Goal: Task Accomplishment & Management: Use online tool/utility

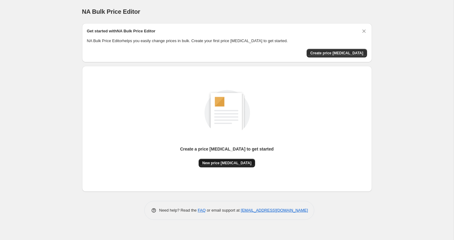
click at [220, 160] on span "New price [MEDICAL_DATA]" at bounding box center [226, 162] width 49 height 5
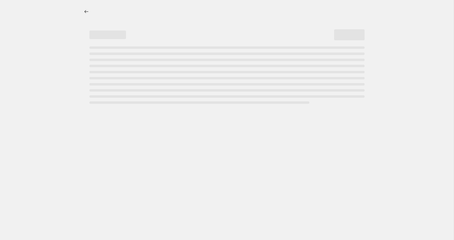
select select "percentage"
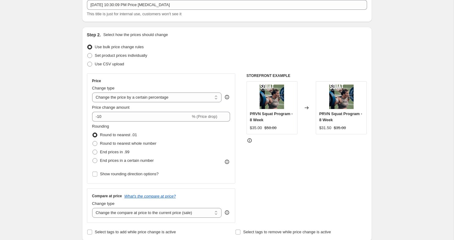
scroll to position [41, 0]
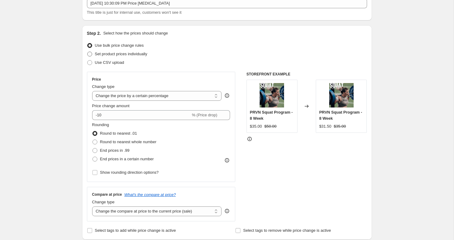
click at [90, 55] on span at bounding box center [89, 54] width 5 height 5
click at [88, 52] on input "Set product prices individually" at bounding box center [87, 52] width 0 height 0
radio input "true"
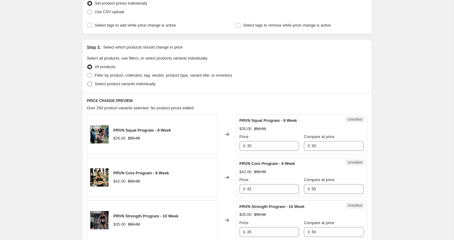
scroll to position [87, 0]
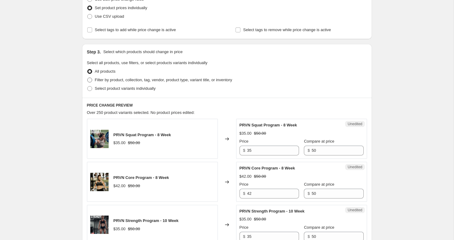
click at [90, 80] on span at bounding box center [89, 79] width 5 height 5
click at [88, 78] on input "Filter by product, collection, tag, vendor, product type, variant title, or inv…" at bounding box center [87, 77] width 0 height 0
radio input "true"
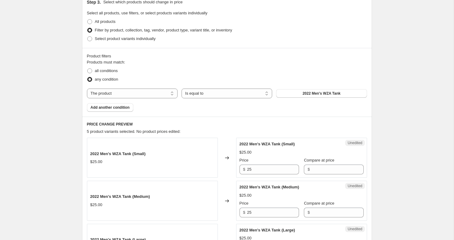
scroll to position [139, 0]
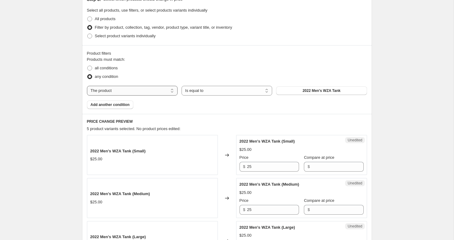
click at [168, 89] on select "The product The product's collection The product's tag The product's vendor The…" at bounding box center [132, 91] width 91 height 10
select select "tag"
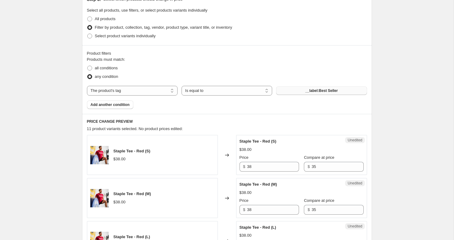
click at [315, 88] on button "__label:Best Seller" at bounding box center [321, 90] width 91 height 9
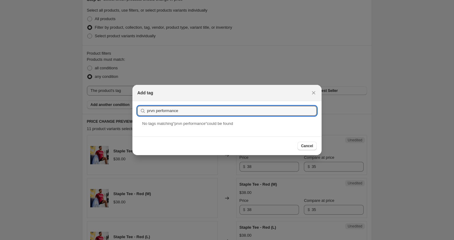
type input "prvn performance"
click at [137, 101] on button "Submit" at bounding box center [145, 104] width 17 height 6
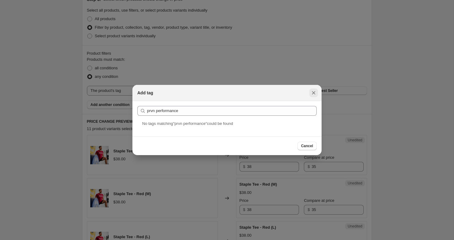
click at [312, 94] on icon "Close" at bounding box center [313, 92] width 3 height 3
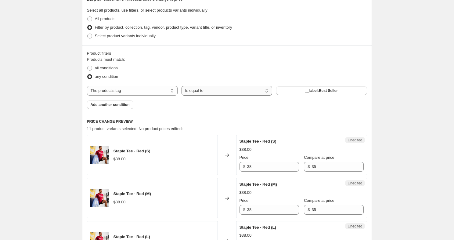
click at [231, 93] on select "Is equal to Is not equal to" at bounding box center [226, 91] width 91 height 10
click at [324, 90] on span "__label:Best Seller" at bounding box center [321, 90] width 33 height 5
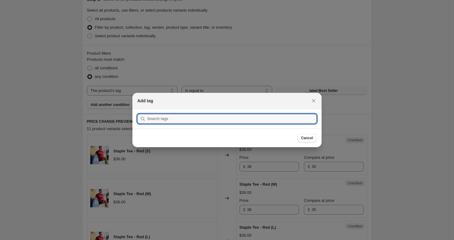
scroll to position [0, 0]
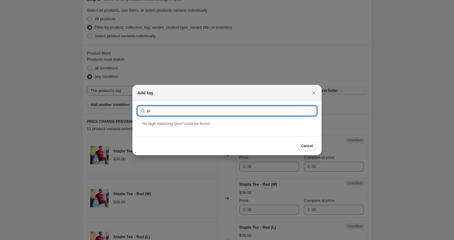
type input "p"
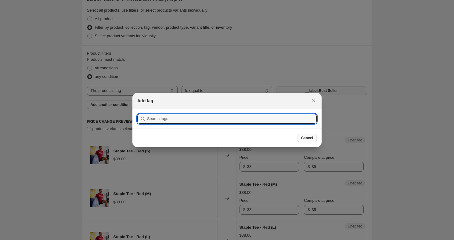
click at [306, 137] on span "Cancel" at bounding box center [307, 137] width 12 height 5
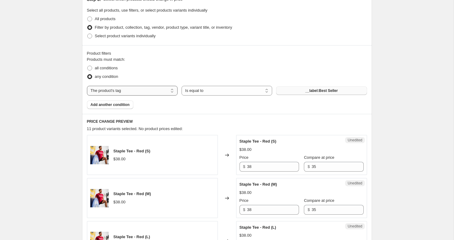
click at [131, 92] on select "The product The product's collection The product's tag The product's vendor The…" at bounding box center [132, 91] width 91 height 10
select select "collection"
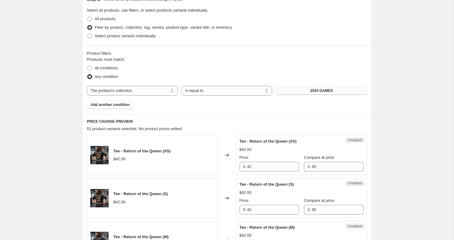
click at [314, 91] on span "2024 GAMES" at bounding box center [321, 90] width 23 height 5
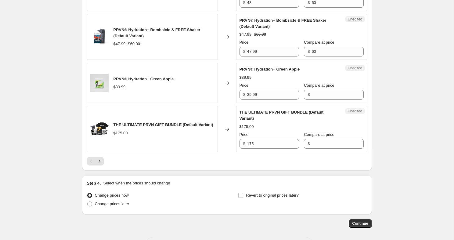
scroll to position [1027, 0]
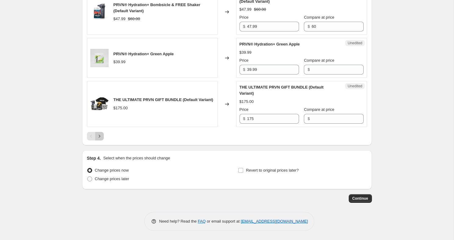
click at [101, 135] on icon "Next" at bounding box center [99, 136] width 6 height 6
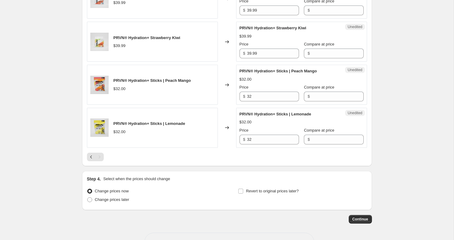
scroll to position [665, 0]
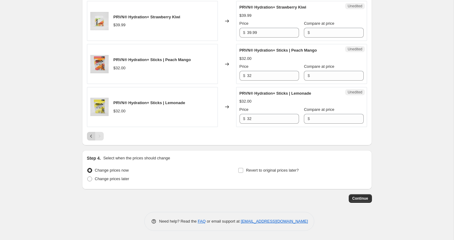
click at [90, 137] on icon "Previous" at bounding box center [91, 136] width 6 height 6
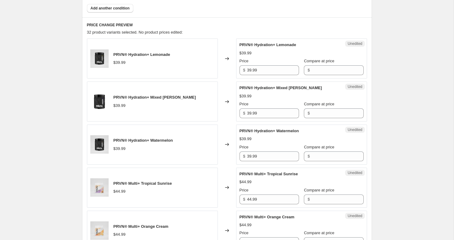
scroll to position [232, 0]
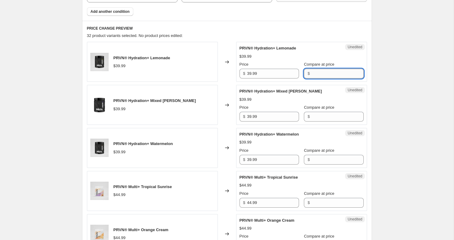
click at [311, 72] on input "Compare at price" at bounding box center [337, 74] width 52 height 10
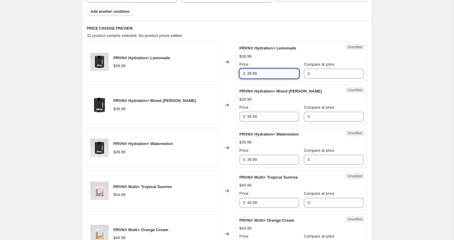
click at [264, 73] on input "39.99" at bounding box center [273, 74] width 52 height 10
click at [261, 74] on input "39.99" at bounding box center [273, 74] width 52 height 10
click at [304, 77] on div "$" at bounding box center [333, 74] width 59 height 10
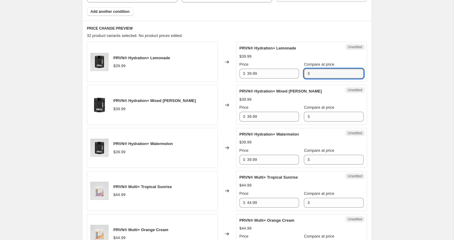
paste input "39.99"
type input "39.99"
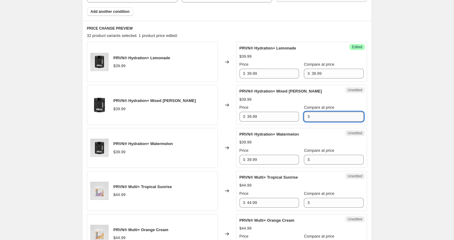
click at [324, 119] on input "Compare at price" at bounding box center [337, 117] width 52 height 10
paste input "39.99"
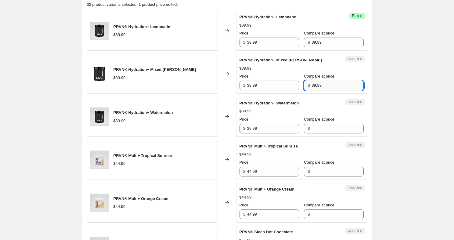
scroll to position [264, 0]
type input "39.99"
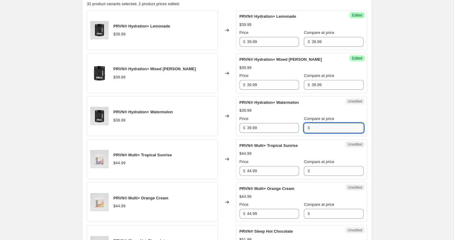
click at [319, 127] on input "Compare at price" at bounding box center [337, 128] width 52 height 10
paste input "39.99"
type input "39.99"
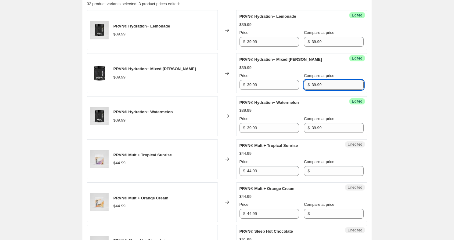
click at [323, 84] on input "39.99" at bounding box center [337, 85] width 52 height 10
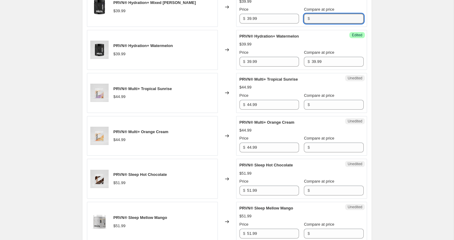
scroll to position [335, 0]
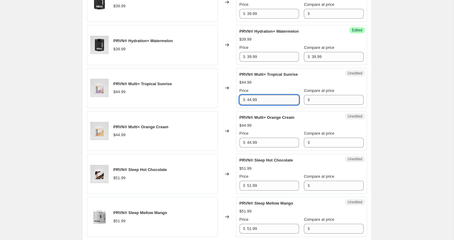
click at [271, 99] on input "44.99" at bounding box center [273, 100] width 52 height 10
click at [320, 104] on input "Compare at price" at bounding box center [337, 100] width 52 height 10
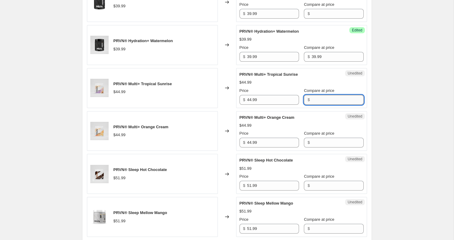
paste input "44.99"
type input "44.99"
click at [265, 142] on input "44.99" at bounding box center [273, 143] width 52 height 10
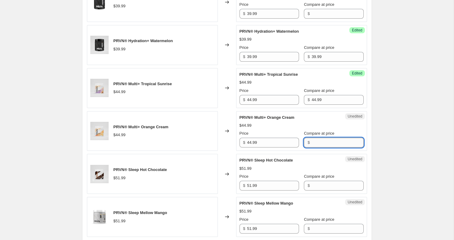
click at [314, 146] on input "Compare at price" at bounding box center [337, 143] width 52 height 10
paste input "44.99"
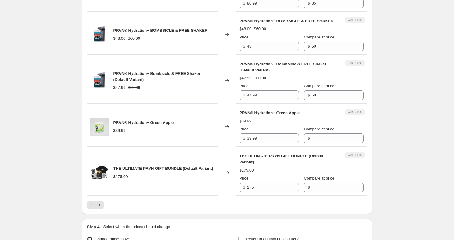
scroll to position [950, 0]
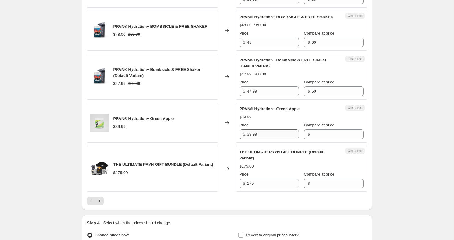
type input "44.99"
click at [275, 139] on input "39.99" at bounding box center [273, 134] width 52 height 10
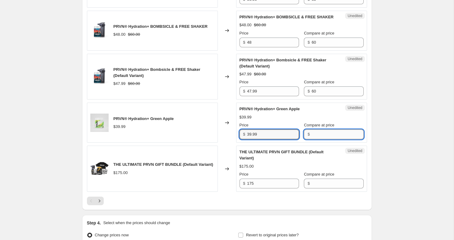
click at [328, 139] on input "Compare at price" at bounding box center [337, 134] width 52 height 10
paste input "39.99"
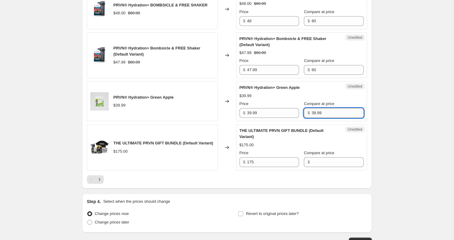
scroll to position [1027, 0]
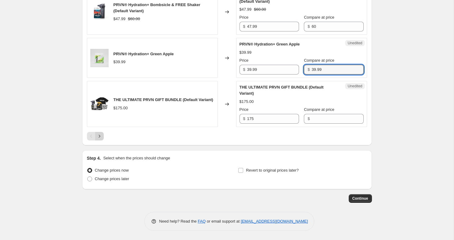
type input "39.99"
click at [100, 136] on icon "Next" at bounding box center [99, 136] width 6 height 6
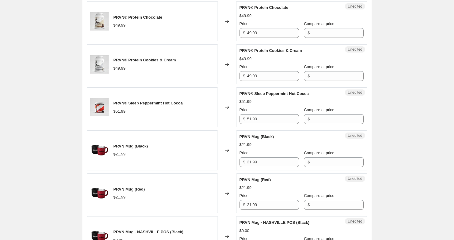
scroll to position [275, 0]
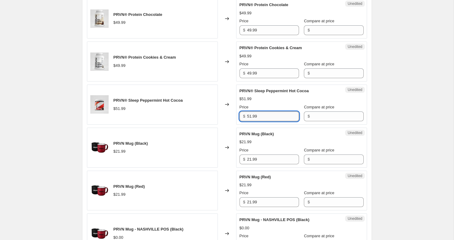
click at [261, 115] on input "51.99" at bounding box center [273, 116] width 52 height 10
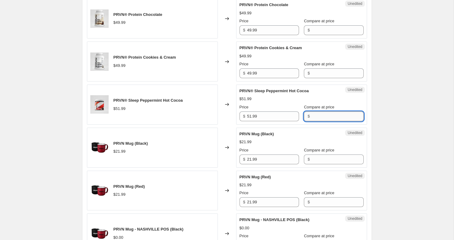
click at [311, 116] on input "Compare at price" at bounding box center [337, 116] width 52 height 10
paste input "51.99"
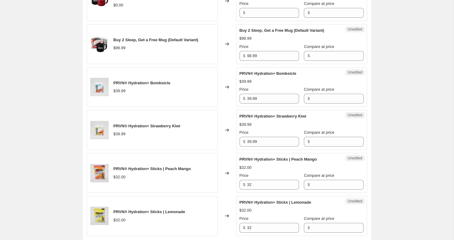
scroll to position [551, 0]
type input "51.99"
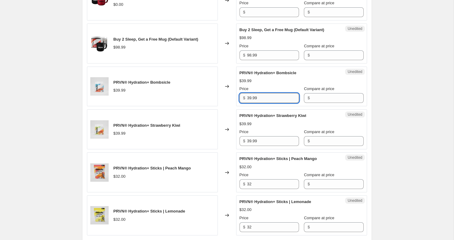
click at [265, 103] on input "39.99" at bounding box center [273, 98] width 52 height 10
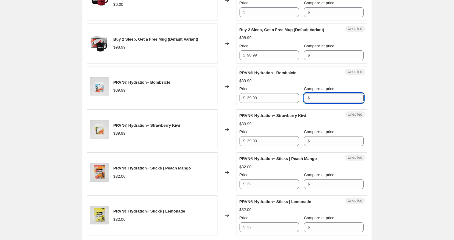
click at [330, 102] on input "Compare at price" at bounding box center [337, 98] width 52 height 10
paste input "39.99"
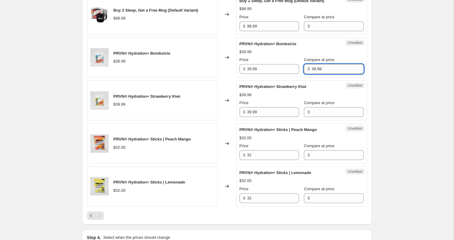
scroll to position [583, 0]
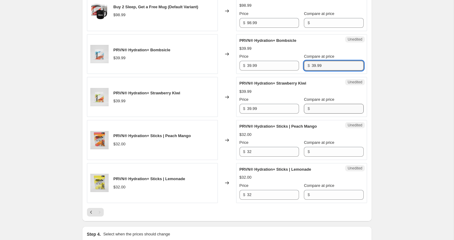
type input "39.99"
click at [323, 113] on input "Compare at price" at bounding box center [337, 109] width 52 height 10
paste input "39.99"
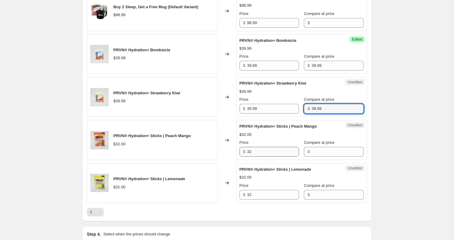
type input "39.99"
click at [273, 156] on input "32" at bounding box center [273, 152] width 52 height 10
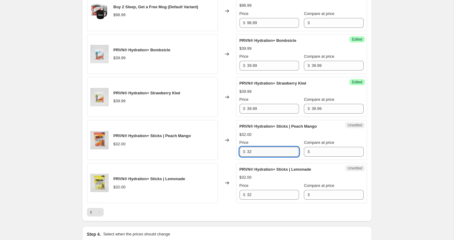
click at [273, 156] on input "32" at bounding box center [273, 152] width 52 height 10
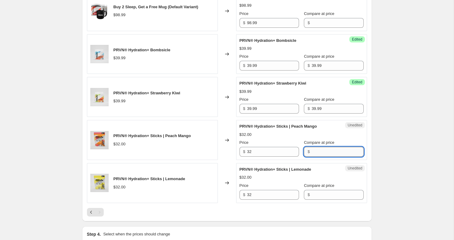
click at [320, 156] on input "Compare at price" at bounding box center [337, 152] width 52 height 10
paste input "32"
type input "32"
click at [266, 199] on input "32" at bounding box center [273, 195] width 52 height 10
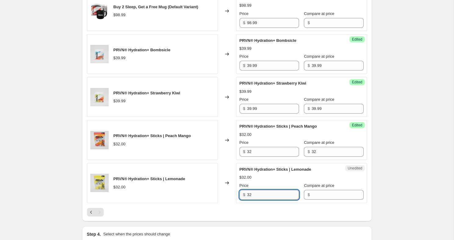
click at [266, 199] on input "32" at bounding box center [273, 195] width 52 height 10
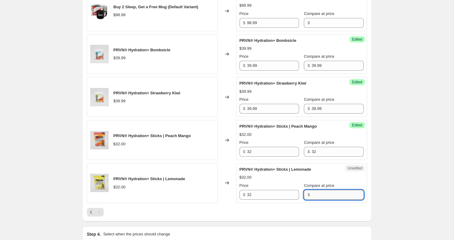
click at [320, 199] on input "Compare at price" at bounding box center [337, 195] width 52 height 10
paste input "32"
type input "32"
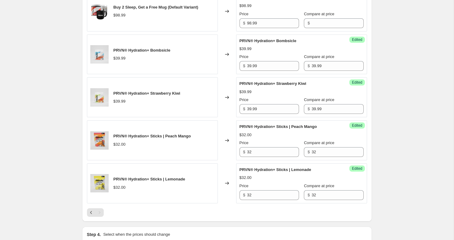
scroll to position [665, 0]
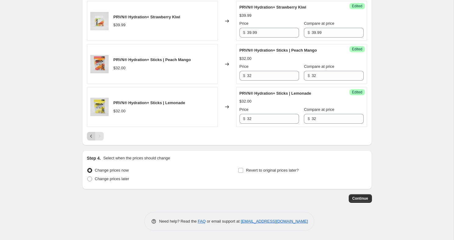
click at [92, 137] on icon "Previous" at bounding box center [91, 136] width 6 height 6
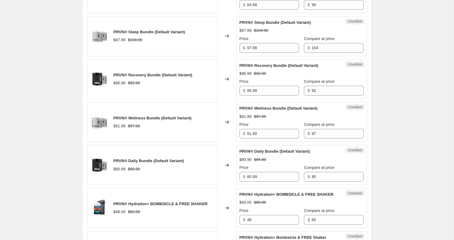
scroll to position [1027, 0]
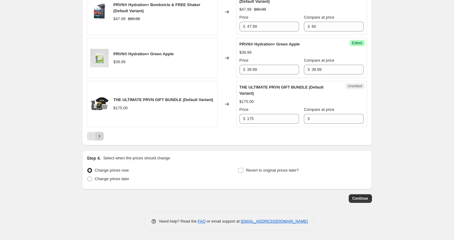
click at [100, 134] on icon "Next" at bounding box center [99, 136] width 6 height 6
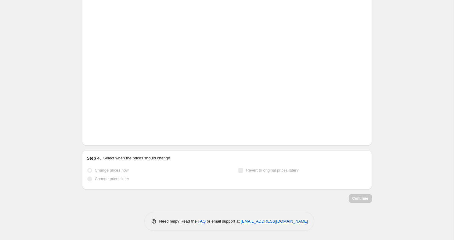
scroll to position [665, 0]
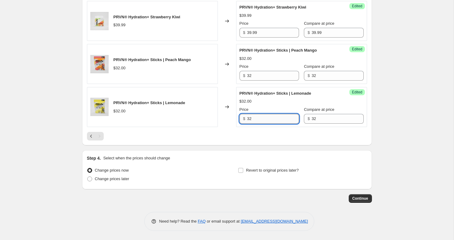
click at [270, 119] on input "32" at bounding box center [273, 119] width 52 height 10
type input "28"
click at [258, 77] on input "32" at bounding box center [273, 76] width 52 height 10
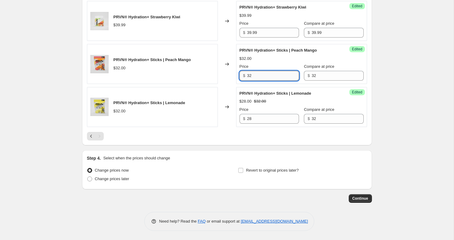
click at [258, 77] on input "32" at bounding box center [273, 76] width 52 height 10
type input "28"
click at [290, 92] on span "PRVN® Hydration+ Sticks | Lemonade" at bounding box center [275, 93] width 72 height 5
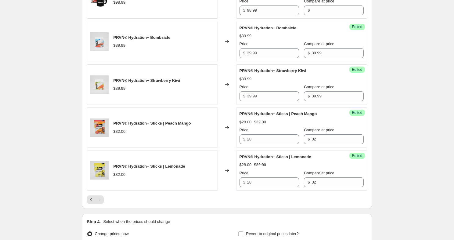
scroll to position [594, 0]
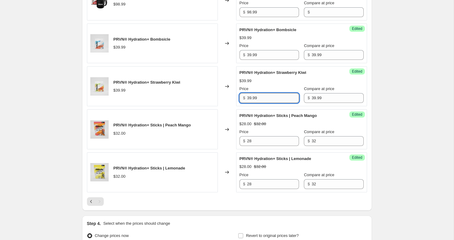
click at [263, 103] on input "39.99" at bounding box center [273, 98] width 52 height 10
type input "34"
click at [263, 60] on input "39.99" at bounding box center [273, 55] width 52 height 10
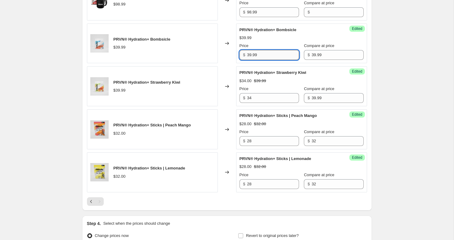
click at [263, 60] on input "39.99" at bounding box center [273, 55] width 52 height 10
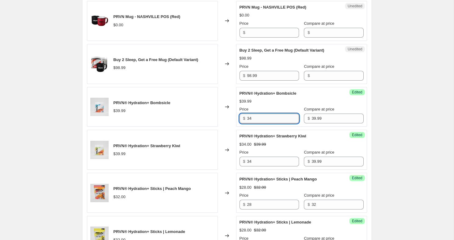
scroll to position [528, 0]
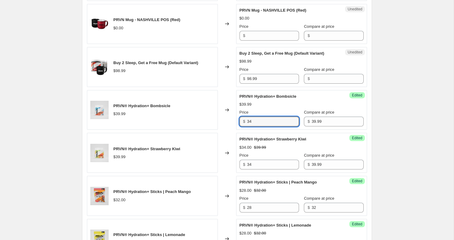
type input "34"
click at [277, 99] on div "PRVN® Hydration+ Bombsicle" at bounding box center [289, 96] width 100 height 6
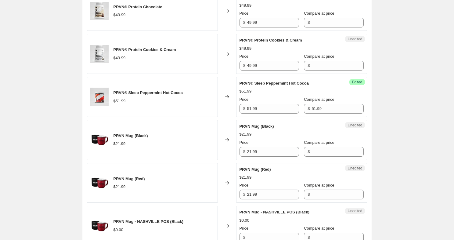
scroll to position [247, 0]
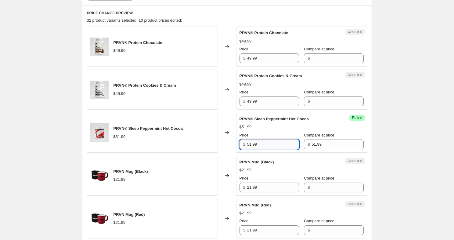
click at [265, 146] on input "51.99" at bounding box center [273, 144] width 52 height 10
type input "45"
click at [383, 130] on div "Create new price [MEDICAL_DATA]. This page is ready Create new price [MEDICAL_D…" at bounding box center [226, 202] width 453 height 899
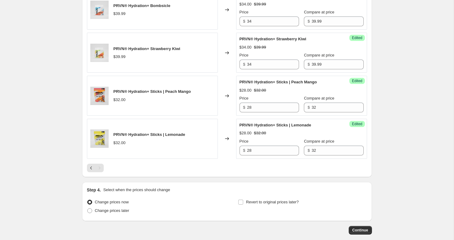
scroll to position [665, 0]
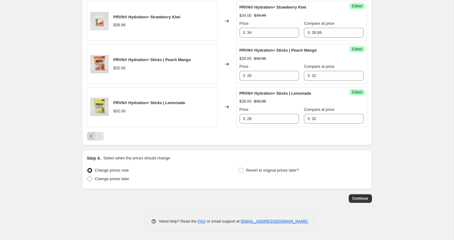
click at [91, 137] on icon "Previous" at bounding box center [91, 136] width 6 height 6
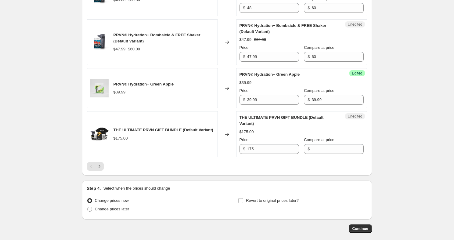
scroll to position [982, 0]
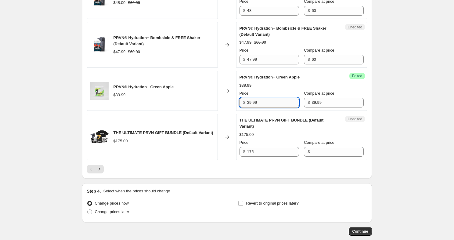
click at [259, 107] on input "39.99" at bounding box center [273, 103] width 52 height 10
type input "34"
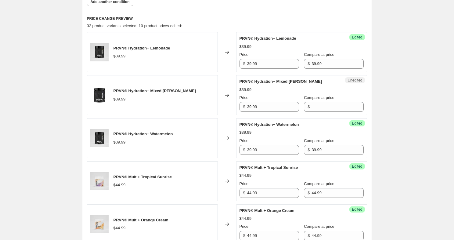
scroll to position [240, 0]
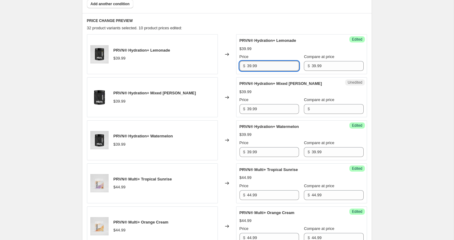
click at [266, 65] on input "39.99" at bounding box center [273, 66] width 52 height 10
click at [266, 65] on input "39.9934" at bounding box center [273, 66] width 52 height 10
type input "34"
click at [268, 150] on input "39.99" at bounding box center [273, 152] width 52 height 10
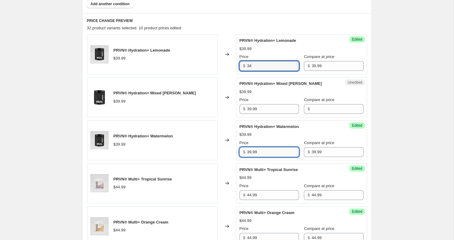
click at [268, 150] on input "39.99" at bounding box center [273, 152] width 52 height 10
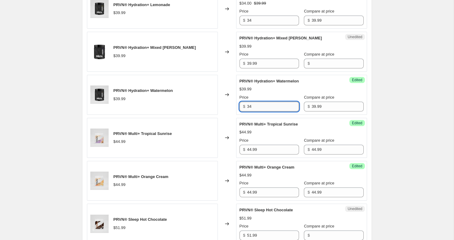
scroll to position [285, 0]
type input "34"
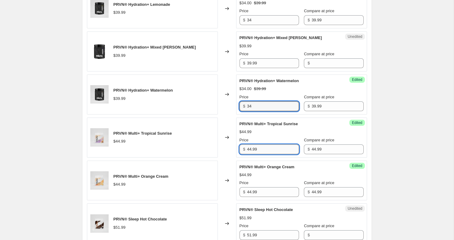
click at [260, 148] on input "44.99" at bounding box center [273, 149] width 52 height 10
type input "38"
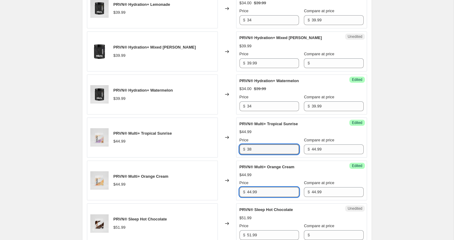
click at [263, 191] on input "44.99" at bounding box center [273, 192] width 52 height 10
type input "38"
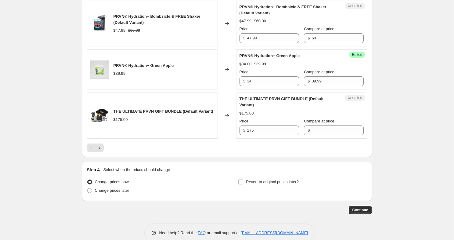
scroll to position [1027, 0]
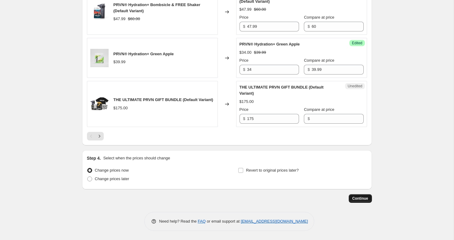
click at [363, 199] on span "Continue" at bounding box center [360, 198] width 16 height 5
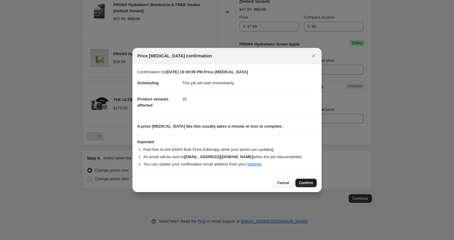
click at [304, 181] on span "Confirm" at bounding box center [306, 182] width 14 height 5
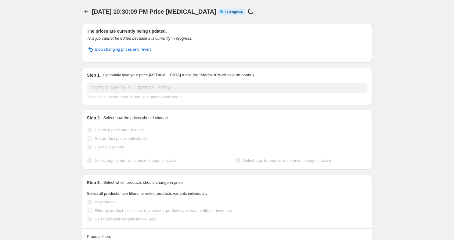
select select "collection"
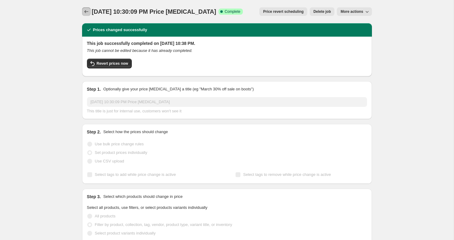
click at [86, 14] on icon "Price change jobs" at bounding box center [86, 12] width 6 height 6
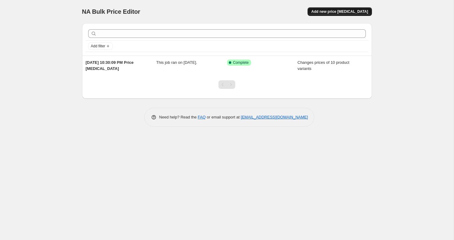
click at [339, 7] on button "Add new price [MEDICAL_DATA]" at bounding box center [339, 11] width 64 height 9
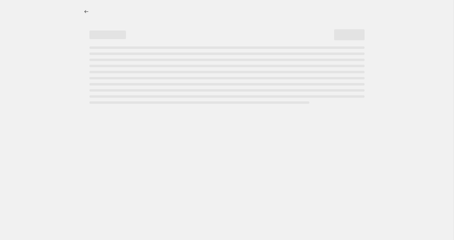
select select "percentage"
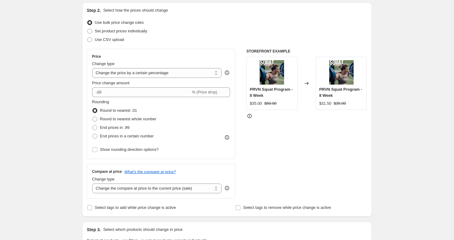
scroll to position [65, 0]
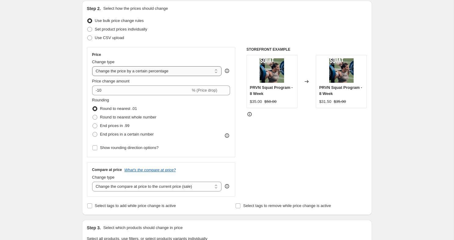
click at [137, 74] on select "Change the price to a certain amount Change the price by a certain amount Chang…" at bounding box center [157, 71] width 130 height 10
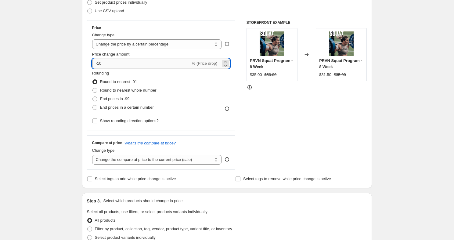
click at [107, 65] on input "-10" at bounding box center [141, 64] width 98 height 10
type input "-1"
type input "-25"
click at [96, 90] on span at bounding box center [94, 90] width 5 height 5
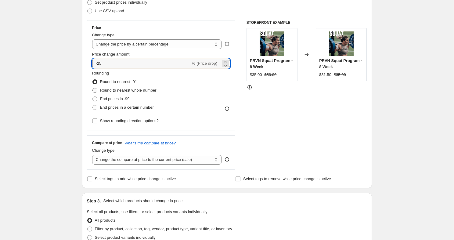
click at [93, 88] on input "Round to nearest whole number" at bounding box center [92, 88] width 0 height 0
radio input "true"
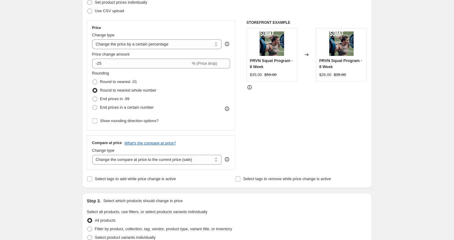
click at [71, 93] on div "Create new price [MEDICAL_DATA]. This page is ready Create new price [MEDICAL_D…" at bounding box center [226, 213] width 453 height 610
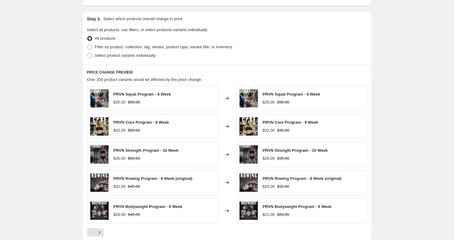
scroll to position [274, 0]
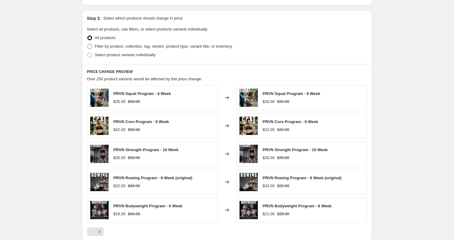
click at [88, 46] on span at bounding box center [89, 46] width 5 height 5
click at [88, 44] on input "Filter by product, collection, tag, vendor, product type, variant title, or inv…" at bounding box center [87, 44] width 0 height 0
radio input "true"
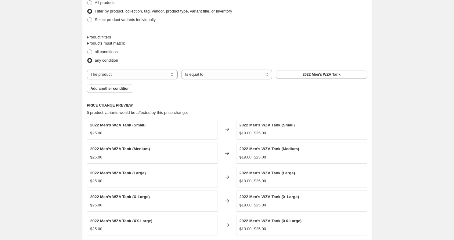
scroll to position [311, 0]
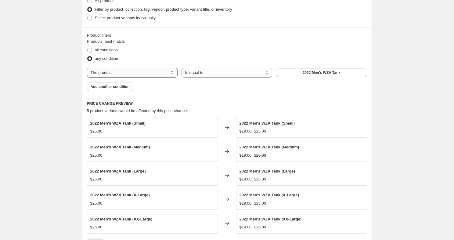
click at [166, 70] on select "The product The product's collection The product's tag The product's vendor The…" at bounding box center [132, 73] width 91 height 10
select select "collection"
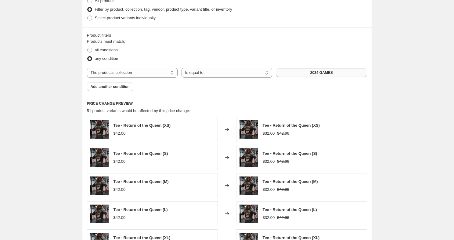
click at [311, 74] on span "2024 GAMES" at bounding box center [321, 72] width 23 height 5
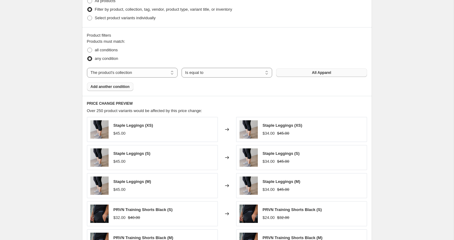
click at [93, 88] on span "Add another condition" at bounding box center [110, 86] width 39 height 5
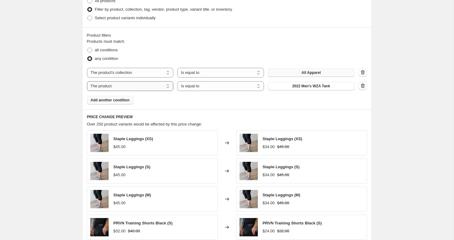
click at [149, 89] on select "The product The product's collection The product's tag The product's vendor The…" at bounding box center [130, 86] width 87 height 10
select select "collection"
click at [324, 86] on button "2024 GAMES" at bounding box center [311, 86] width 87 height 9
click at [109, 99] on span "Add another condition" at bounding box center [110, 100] width 39 height 5
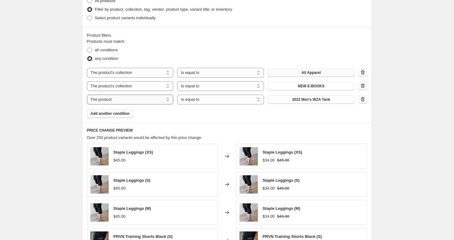
click at [128, 100] on select "The product The product's collection The product's tag The product's vendor The…" at bounding box center [130, 100] width 87 height 10
select select "collection"
click at [299, 100] on button "2024 GAMES" at bounding box center [311, 99] width 87 height 9
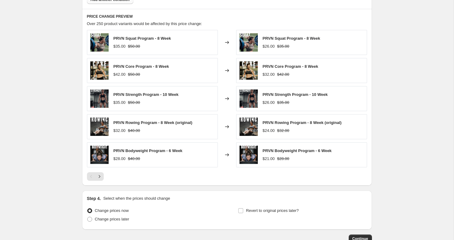
scroll to position [436, 0]
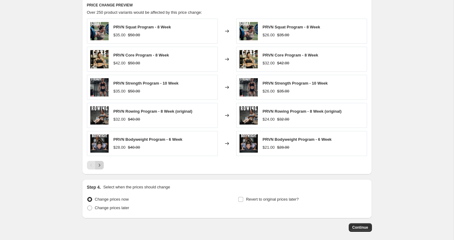
click at [102, 169] on button "Next" at bounding box center [99, 165] width 9 height 9
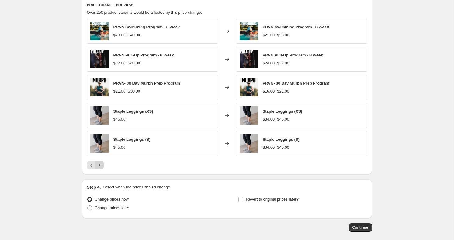
click at [103, 165] on button "Next" at bounding box center [99, 165] width 9 height 9
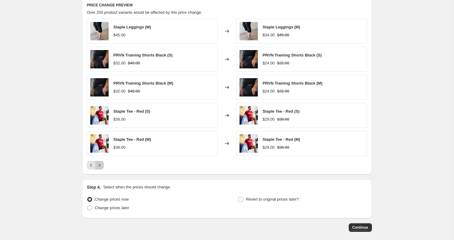
click at [103, 165] on button "Next" at bounding box center [99, 165] width 9 height 9
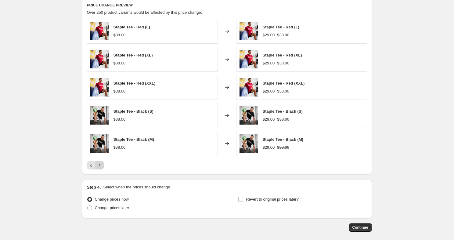
click at [103, 165] on button "Next" at bounding box center [99, 165] width 9 height 9
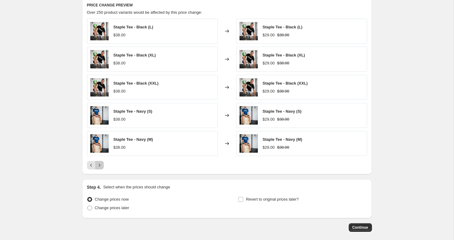
click at [103, 165] on button "Next" at bounding box center [99, 165] width 9 height 9
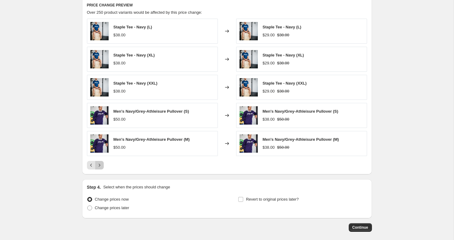
click at [103, 165] on button "Next" at bounding box center [99, 165] width 9 height 9
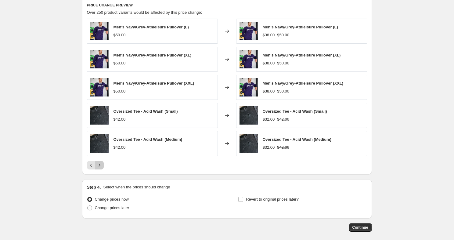
click at [103, 165] on button "Next" at bounding box center [99, 165] width 9 height 9
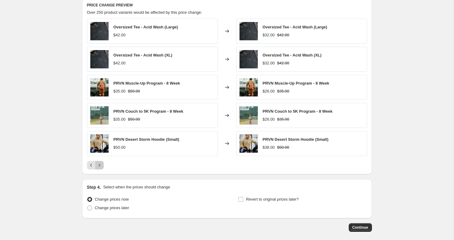
click at [103, 165] on button "Next" at bounding box center [99, 165] width 9 height 9
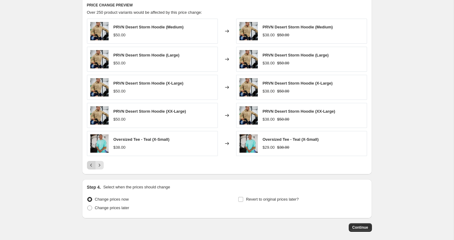
click at [90, 165] on icon "Previous" at bounding box center [91, 165] width 6 height 6
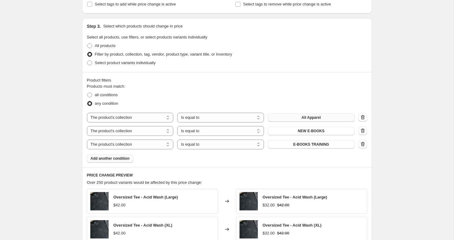
scroll to position [268, 0]
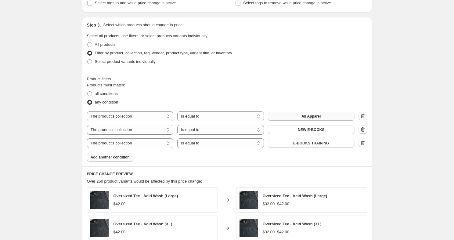
click at [362, 114] on icon "button" at bounding box center [363, 116] width 6 height 6
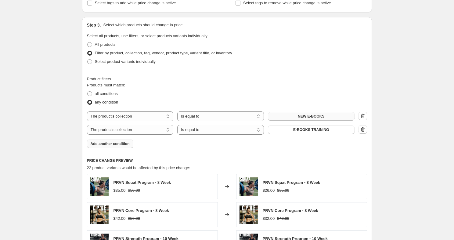
scroll to position [452, 0]
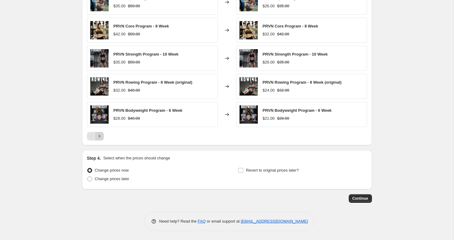
click at [97, 137] on icon "Next" at bounding box center [99, 136] width 6 height 6
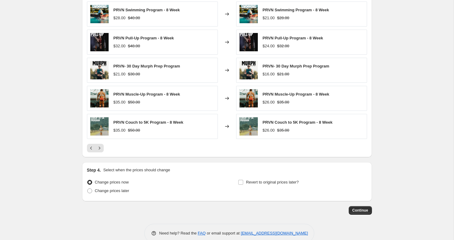
scroll to position [417, 0]
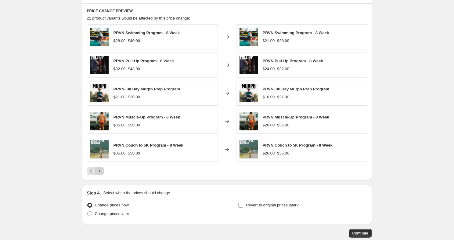
click at [101, 174] on icon "Next" at bounding box center [99, 171] width 6 height 6
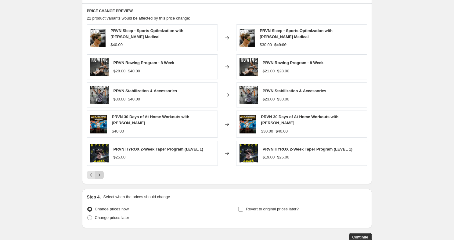
click at [101, 174] on icon "Next" at bounding box center [99, 175] width 6 height 6
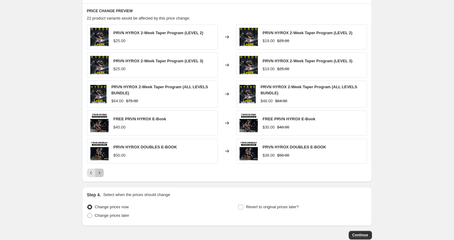
click at [101, 174] on icon "Next" at bounding box center [99, 173] width 6 height 6
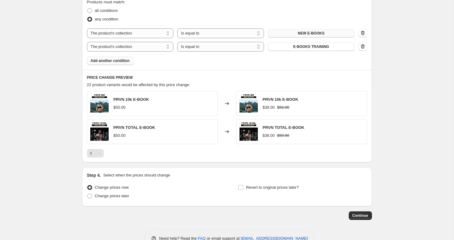
scroll to position [367, 0]
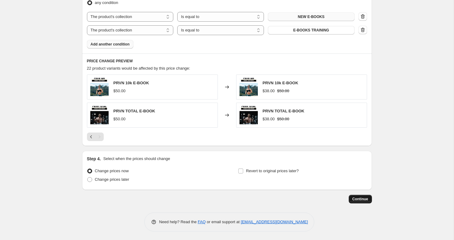
click at [356, 200] on span "Continue" at bounding box center [360, 198] width 16 height 5
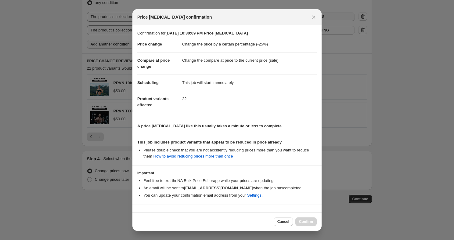
click at [207, 47] on dd "Change the price by a certain percentage (-25%)" at bounding box center [249, 44] width 134 height 16
click at [302, 220] on div "Cancel Confirm" at bounding box center [295, 221] width 43 height 9
click at [192, 158] on link "How to avoid reducing prices more than once" at bounding box center [193, 156] width 80 height 5
click at [274, 222] on button "Cancel" at bounding box center [283, 221] width 19 height 9
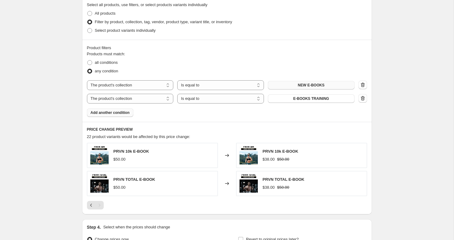
scroll to position [295, 0]
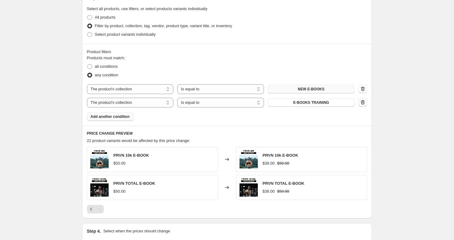
click at [362, 102] on icon "button" at bounding box center [363, 102] width 6 height 6
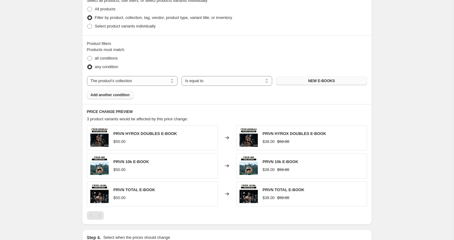
scroll to position [303, 0]
click at [108, 95] on span "Add another condition" at bounding box center [110, 94] width 39 height 5
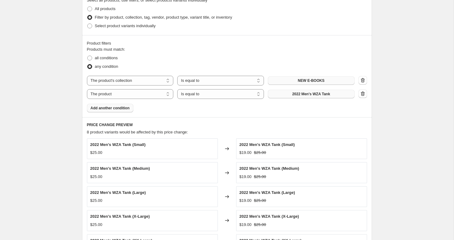
click at [289, 94] on button "2022 Men's WZA Tank" at bounding box center [311, 94] width 87 height 9
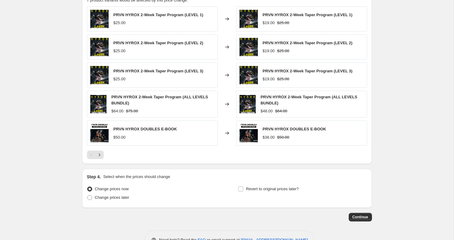
scroll to position [454, 0]
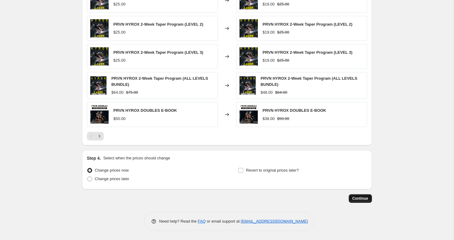
click at [352, 197] on span "Continue" at bounding box center [360, 198] width 16 height 5
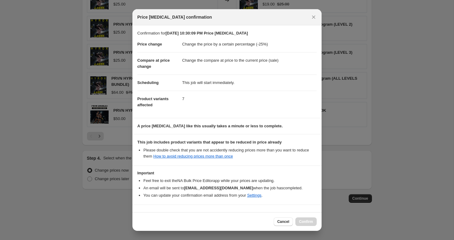
click at [198, 149] on li "Please double check that you are not accidently reducing prices more than you w…" at bounding box center [229, 153] width 173 height 12
click at [196, 173] on h3 "Important" at bounding box center [226, 172] width 179 height 5
click at [282, 222] on span "Cancel" at bounding box center [283, 221] width 12 height 5
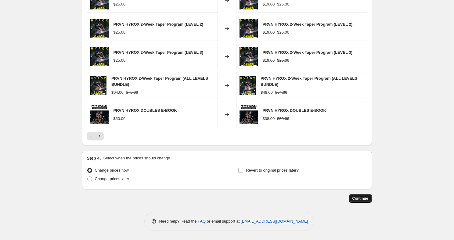
click at [356, 199] on span "Continue" at bounding box center [360, 198] width 16 height 5
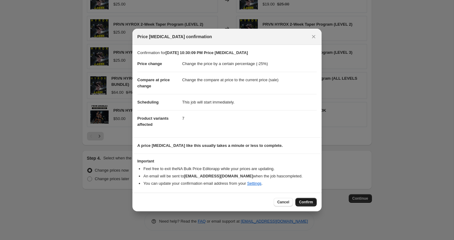
click at [305, 203] on span "Confirm" at bounding box center [306, 201] width 14 height 5
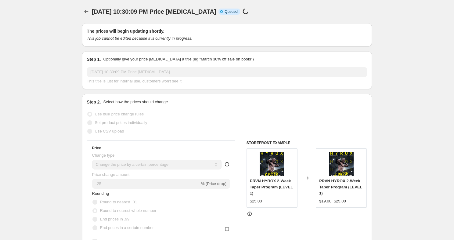
select select "percentage"
select select "collection"
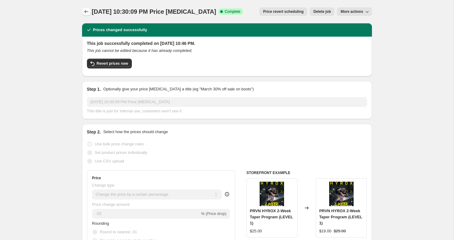
click at [86, 10] on icon "Price change jobs" at bounding box center [86, 12] width 6 height 6
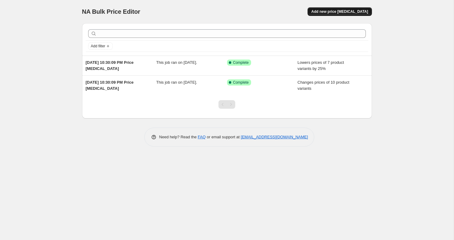
click at [356, 13] on span "Add new price [MEDICAL_DATA]" at bounding box center [339, 11] width 57 height 5
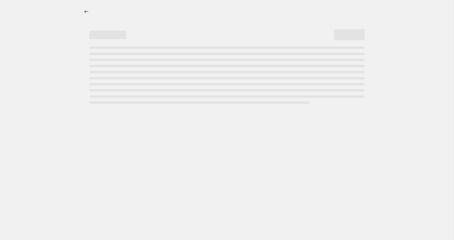
select select "percentage"
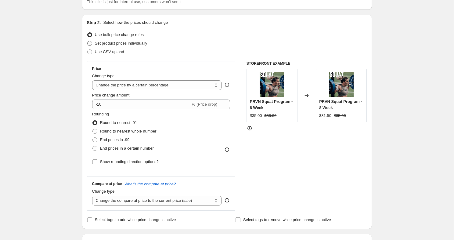
scroll to position [52, 0]
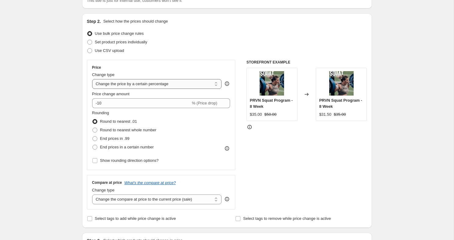
click at [145, 85] on select "Change the price to a certain amount Change the price by a certain amount Chang…" at bounding box center [157, 84] width 130 height 10
click at [92, 79] on select "Change the price to a certain amount Change the price by a certain amount Chang…" at bounding box center [157, 84] width 130 height 10
click at [179, 53] on div "Use CSV upload" at bounding box center [227, 50] width 280 height 9
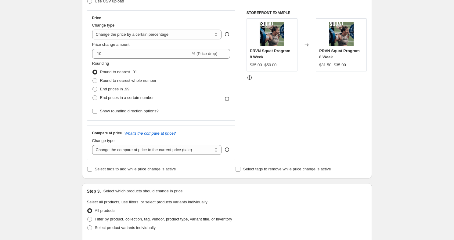
scroll to position [98, 0]
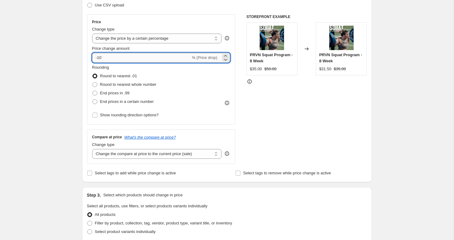
click at [122, 56] on input "-10" at bounding box center [141, 58] width 98 height 10
type input "-1"
type input "-25"
click at [1, 93] on div "Create new price [MEDICAL_DATA]. This page is ready Create new price [MEDICAL_D…" at bounding box center [226, 207] width 453 height 610
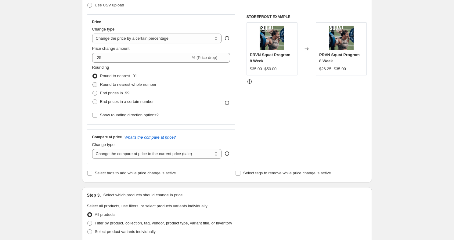
click at [104, 85] on span "Round to nearest whole number" at bounding box center [128, 84] width 56 height 5
click at [93, 82] on input "Round to nearest whole number" at bounding box center [92, 82] width 0 height 0
radio input "true"
click at [70, 123] on div "Create new price [MEDICAL_DATA]. This page is ready Create new price [MEDICAL_D…" at bounding box center [226, 207] width 453 height 610
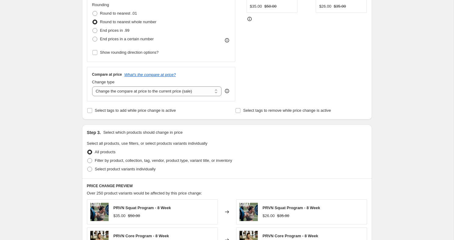
scroll to position [168, 0]
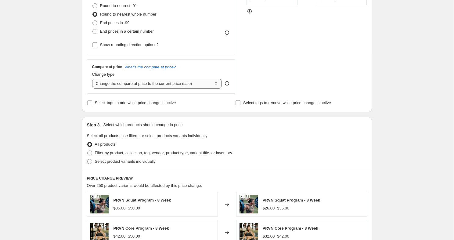
click at [162, 85] on select "Change the compare at price to the current price (sale) Change the compare at p…" at bounding box center [157, 84] width 130 height 10
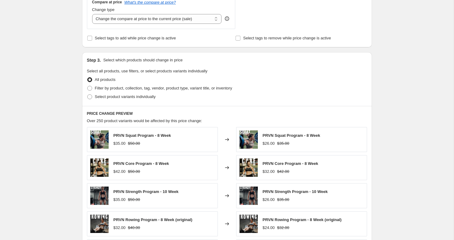
scroll to position [234, 0]
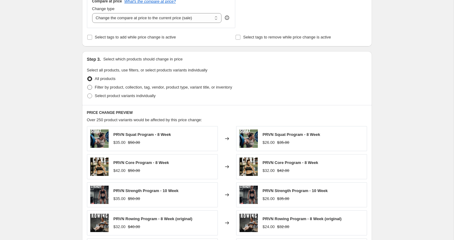
click at [91, 88] on span at bounding box center [89, 87] width 5 height 5
click at [88, 85] on input "Filter by product, collection, tag, vendor, product type, variant title, or inv…" at bounding box center [87, 85] width 0 height 0
radio input "true"
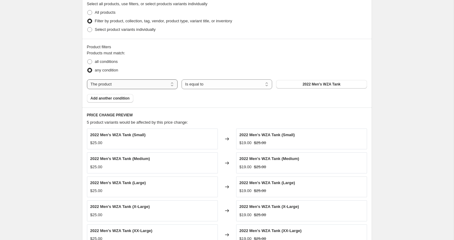
scroll to position [308, 0]
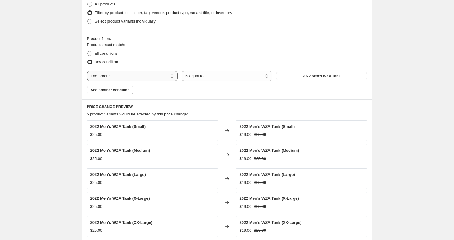
click at [161, 76] on select "The product The product's collection The product's tag The product's vendor The…" at bounding box center [132, 76] width 91 height 10
select select "collection"
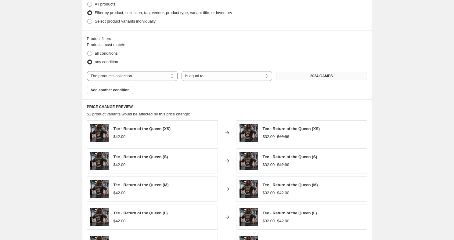
click at [303, 77] on button "2024 GAMES" at bounding box center [321, 76] width 91 height 9
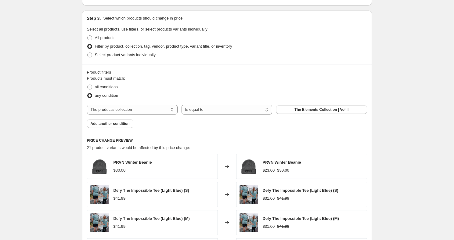
scroll to position [266, 0]
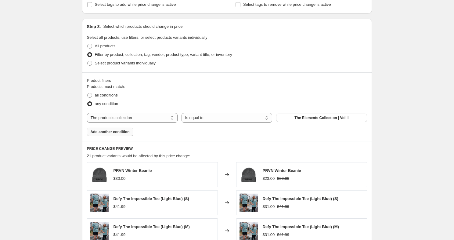
click at [121, 131] on span "Add another condition" at bounding box center [110, 131] width 39 height 5
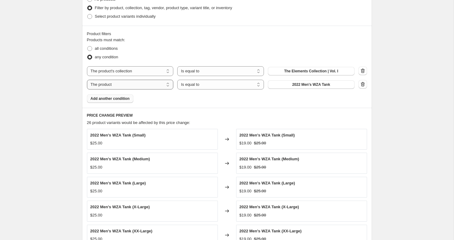
scroll to position [313, 0]
click at [298, 83] on span "2022 Men's WZA Tank" at bounding box center [311, 84] width 38 height 5
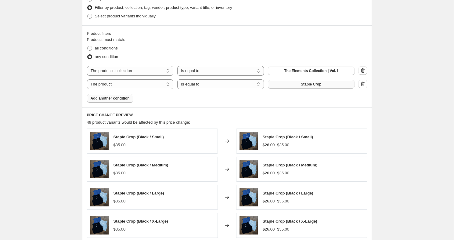
click at [113, 98] on span "Add another condition" at bounding box center [110, 98] width 39 height 5
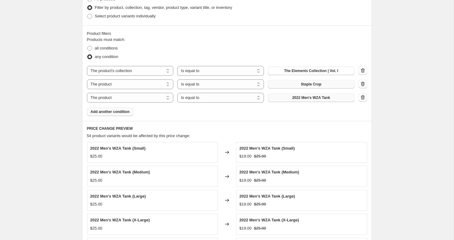
click at [300, 97] on span "2022 Men's WZA Tank" at bounding box center [311, 97] width 38 height 5
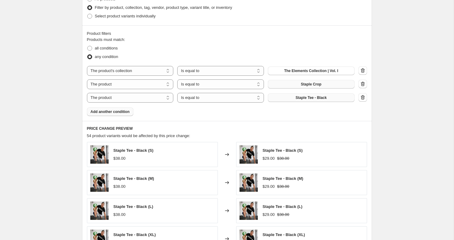
click at [106, 113] on span "Add another condition" at bounding box center [110, 111] width 39 height 5
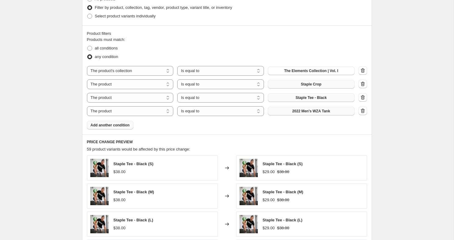
click at [308, 113] on span "2022 Men's WZA Tank" at bounding box center [311, 111] width 38 height 5
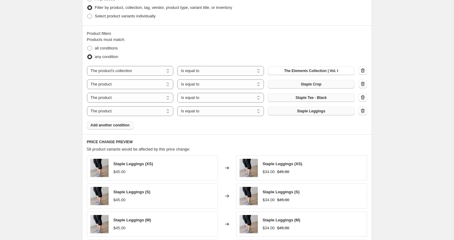
click at [112, 127] on button "Add another condition" at bounding box center [110, 125] width 46 height 9
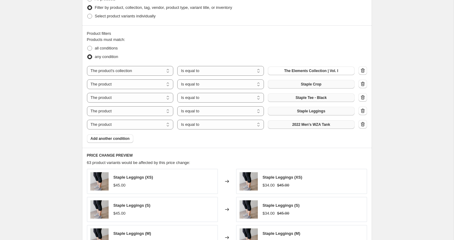
click at [300, 126] on span "2022 Men's WZA Tank" at bounding box center [311, 124] width 38 height 5
click at [105, 138] on span "Add another condition" at bounding box center [110, 138] width 39 height 5
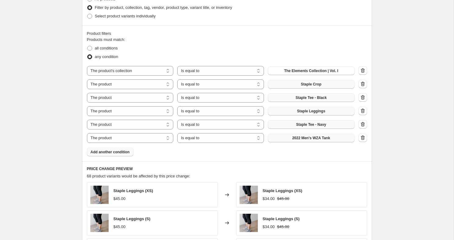
click at [304, 138] on span "2022 Men's WZA Tank" at bounding box center [311, 137] width 38 height 5
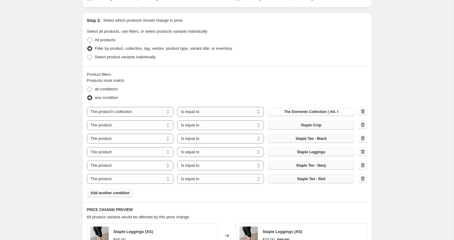
scroll to position [267, 0]
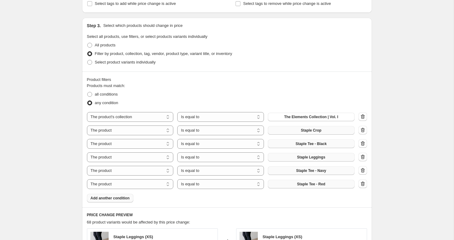
click at [114, 199] on span "Add another condition" at bounding box center [110, 197] width 39 height 5
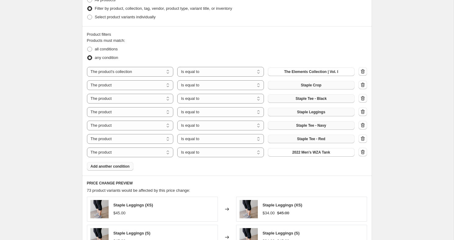
scroll to position [313, 0]
click at [310, 153] on span "2022 Men's WZA Tank" at bounding box center [311, 151] width 38 height 5
click at [120, 165] on span "Add another condition" at bounding box center [110, 165] width 39 height 5
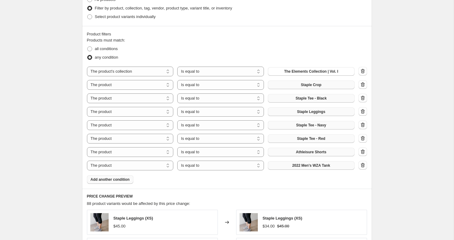
click at [302, 167] on span "2022 Men's WZA Tank" at bounding box center [311, 165] width 38 height 5
click at [118, 179] on span "Add another condition" at bounding box center [110, 179] width 39 height 5
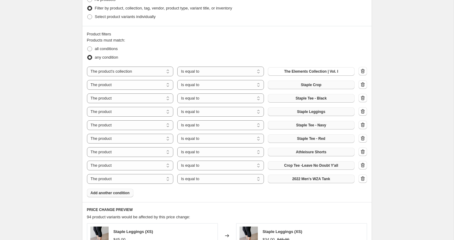
click at [303, 176] on button "2022 Men's WZA Tank" at bounding box center [311, 178] width 87 height 9
click at [126, 193] on span "Add another condition" at bounding box center [110, 192] width 39 height 5
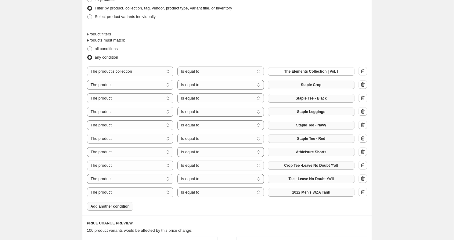
click at [303, 192] on span "2022 Men's WZA Tank" at bounding box center [311, 192] width 38 height 5
click at [109, 207] on span "Add another condition" at bounding box center [110, 206] width 39 height 5
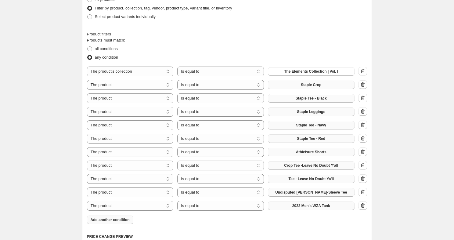
click at [298, 207] on span "2022 Men's WZA Tank" at bounding box center [311, 205] width 38 height 5
click at [111, 219] on span "Add another condition" at bounding box center [110, 219] width 39 height 5
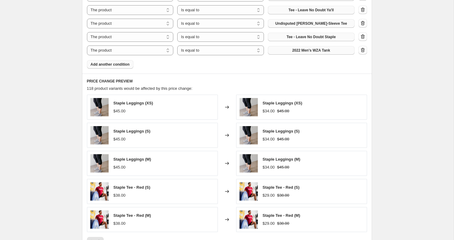
click at [317, 48] on span "2022 Men's WZA Tank" at bounding box center [311, 50] width 38 height 5
click at [116, 63] on span "Add another condition" at bounding box center [110, 64] width 39 height 5
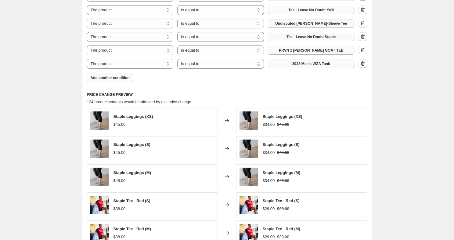
click at [310, 67] on button "2022 Men's WZA Tank" at bounding box center [311, 63] width 87 height 9
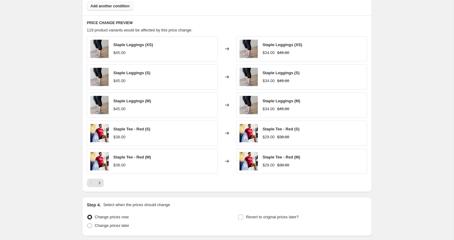
scroll to position [600, 0]
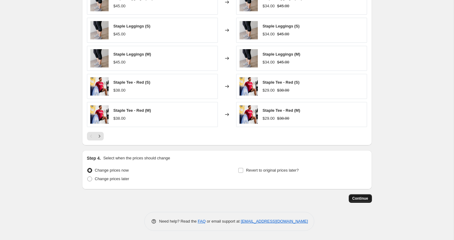
click at [360, 199] on span "Continue" at bounding box center [360, 198] width 16 height 5
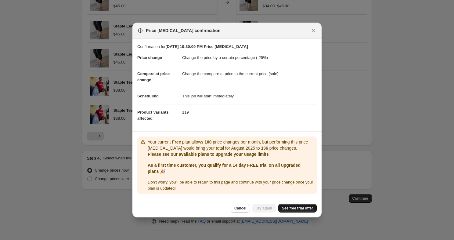
click at [292, 210] on span "See free trial offer" at bounding box center [297, 208] width 31 height 5
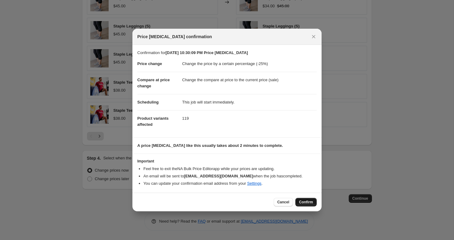
click at [310, 203] on span "Confirm" at bounding box center [306, 201] width 14 height 5
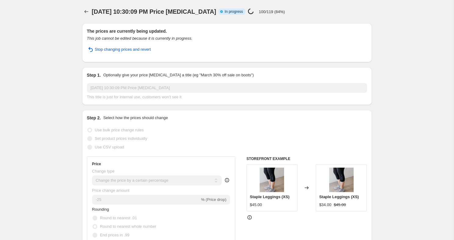
select select "percentage"
select select "collection"
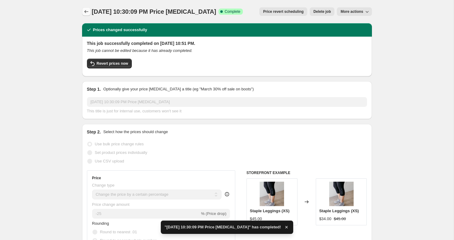
click at [86, 12] on icon "Price change jobs" at bounding box center [86, 12] width 6 height 6
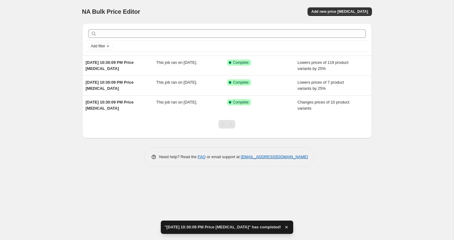
click at [58, 59] on div "NA Bulk Price Editor. This page is ready NA Bulk Price Editor Add new price [ME…" at bounding box center [226, 120] width 453 height 240
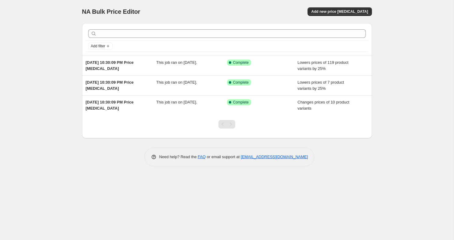
click at [64, 90] on div "NA Bulk Price Editor. This page is ready NA Bulk Price Editor Add new price [ME…" at bounding box center [226, 120] width 453 height 240
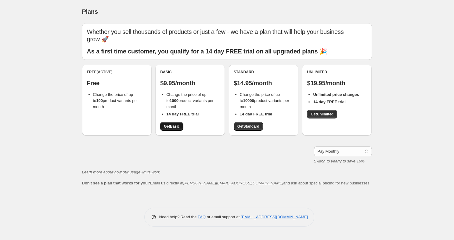
click at [171, 124] on span "Get Basic" at bounding box center [172, 126] width 16 height 5
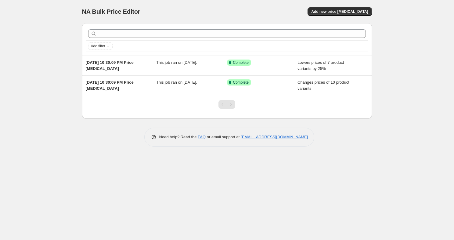
click at [56, 29] on div "NA Bulk Price Editor. This page is ready NA Bulk Price Editor Add new price cha…" at bounding box center [226, 120] width 453 height 240
